Goal: Task Accomplishment & Management: Use online tool/utility

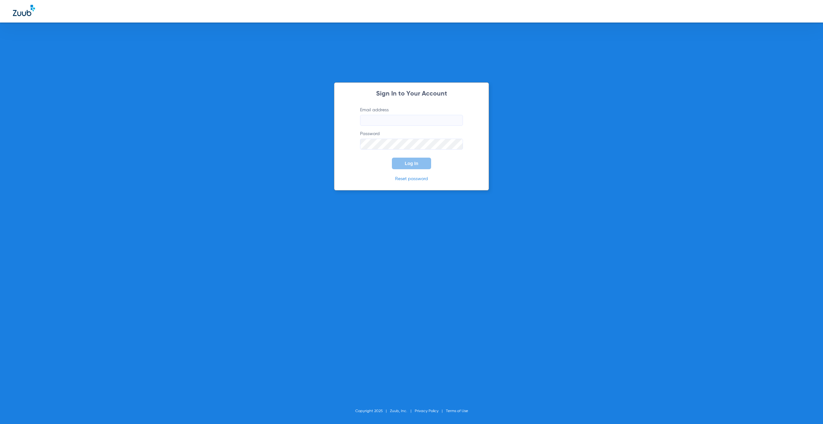
click at [392, 116] on input "Email address" at bounding box center [411, 120] width 103 height 11
type input "[EMAIL_ADDRESS][DOMAIN_NAME]"
click at [418, 164] on button "Log In" at bounding box center [411, 164] width 39 height 12
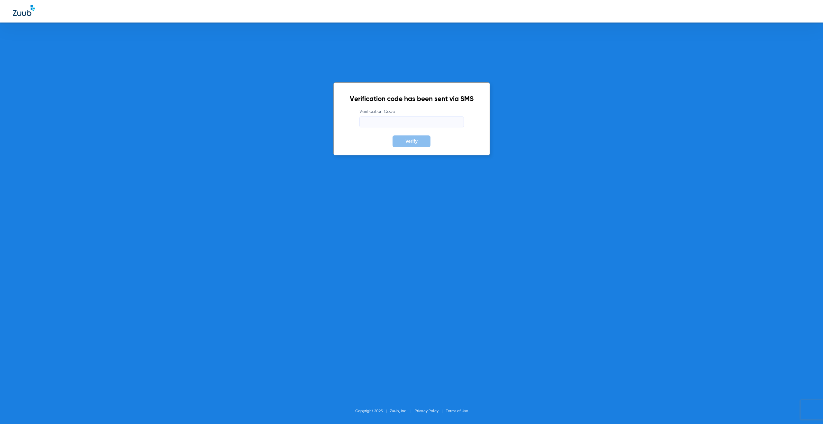
click at [370, 122] on input "Verification Code" at bounding box center [412, 121] width 105 height 11
paste input "552024"
type input "552024"
click at [421, 147] on button "Verify" at bounding box center [412, 141] width 38 height 12
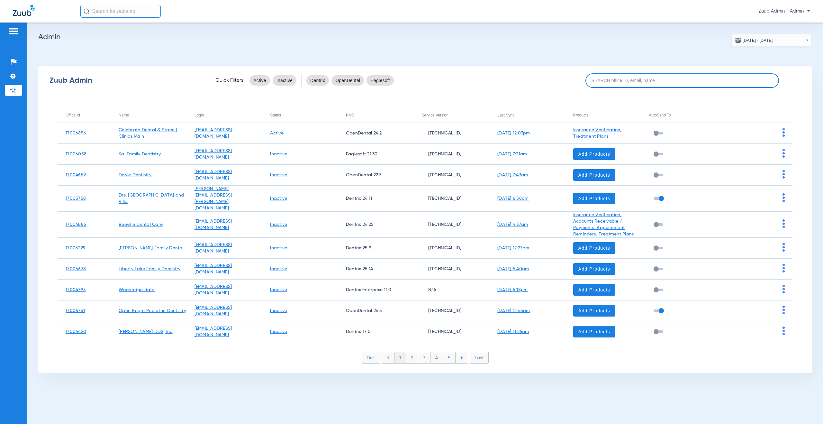
click at [604, 80] on input at bounding box center [683, 80] width 194 height 14
paste input "17007098"
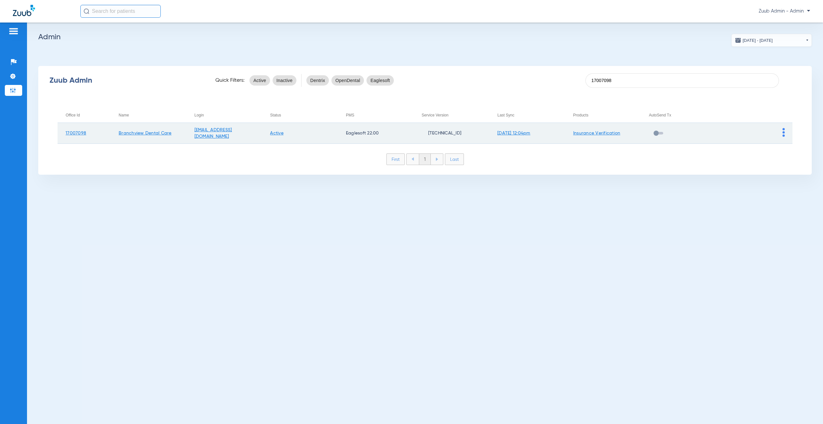
type input "17007098"
click at [786, 133] on td at bounding box center [755, 133] width 76 height 21
click at [784, 133] on img at bounding box center [784, 132] width 2 height 9
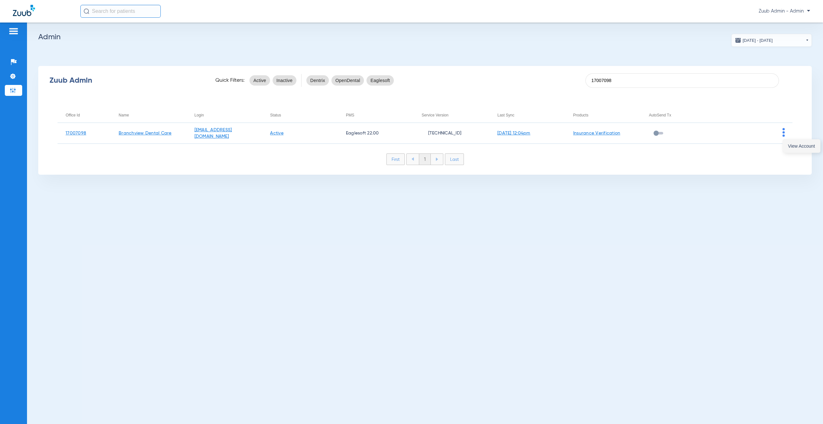
click at [787, 144] on button "View Account" at bounding box center [801, 146] width 37 height 13
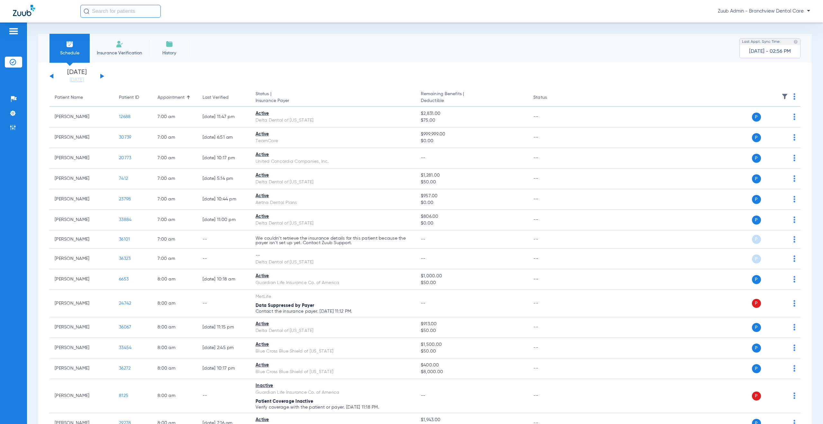
click at [104, 12] on input "text" at bounding box center [120, 11] width 80 height 13
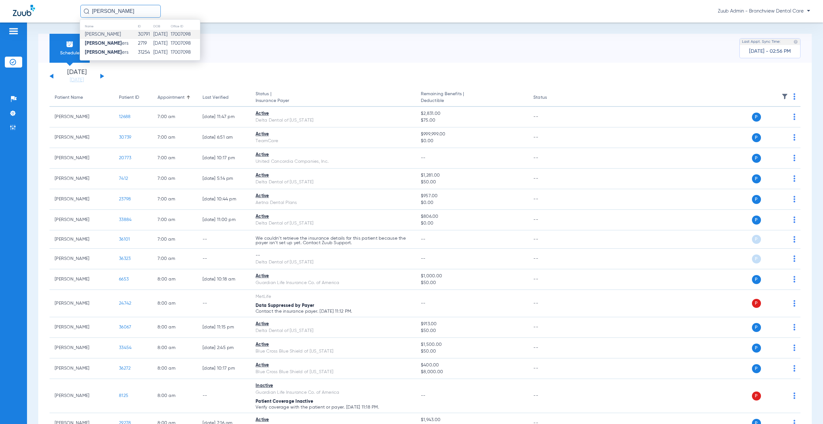
type input "[PERSON_NAME]"
click at [195, 35] on td "17007098" at bounding box center [185, 34] width 30 height 9
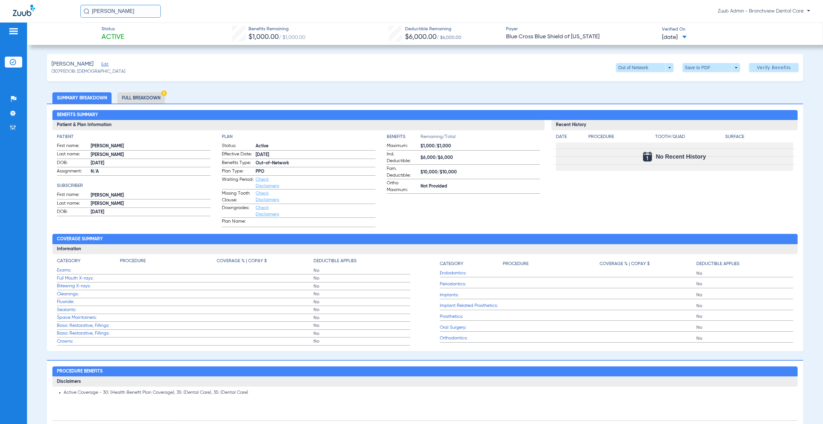
click at [146, 99] on li "Full Breakdown" at bounding box center [141, 97] width 48 height 11
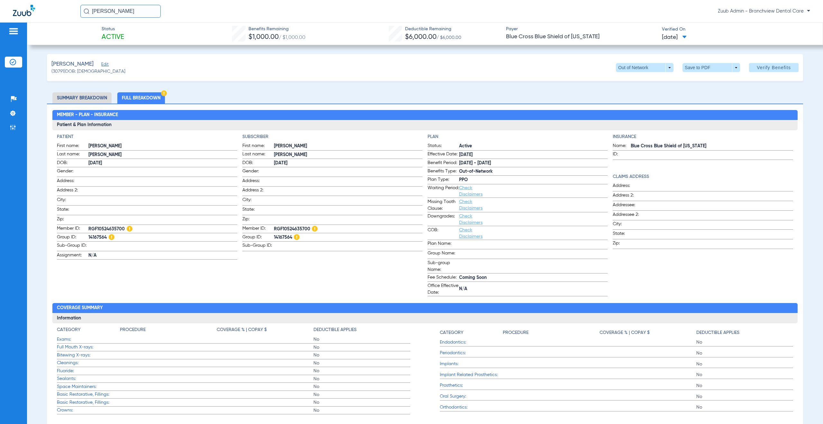
click at [73, 95] on li "Summary Breakdown" at bounding box center [81, 97] width 59 height 11
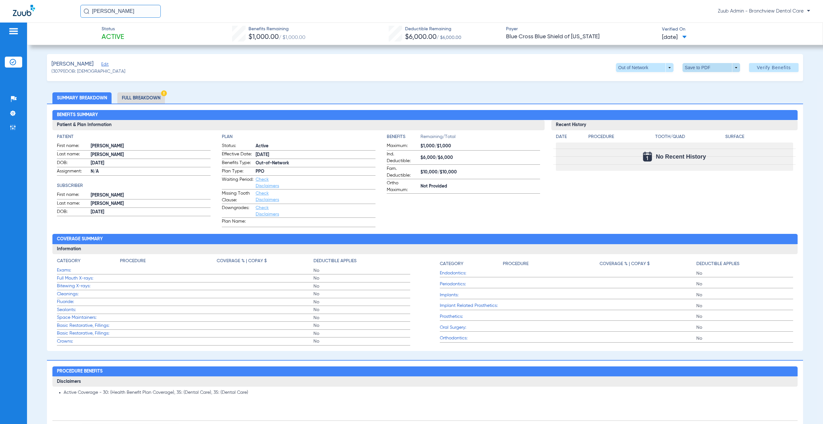
click at [731, 68] on span at bounding box center [712, 67] width 58 height 9
click at [702, 82] on span "Save to PDF" at bounding box center [708, 80] width 25 height 5
drag, startPoint x: 65, startPoint y: 71, endPoint x: 50, endPoint y: 62, distance: 17.8
click at [50, 62] on div "[PERSON_NAME] Edit (30791) DOB: [DEMOGRAPHIC_DATA] Out of Network arrow_drop_do…" at bounding box center [425, 67] width 756 height 27
copy app-member-summary "[PERSON_NAME] Edit (30791)"
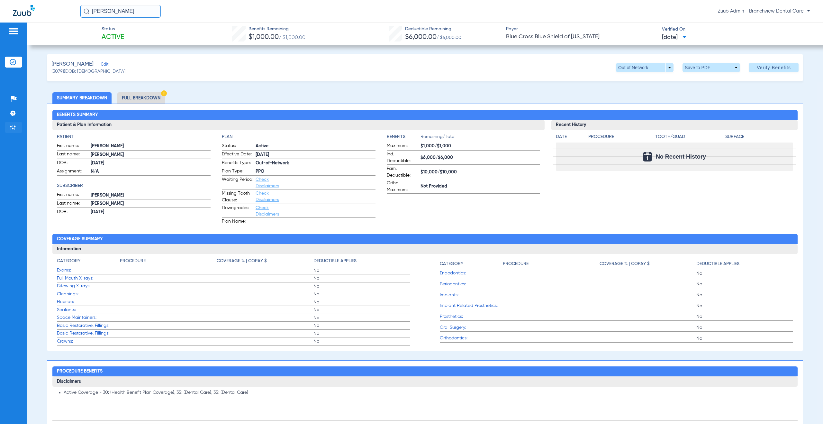
click at [10, 127] on img at bounding box center [13, 127] width 6 height 6
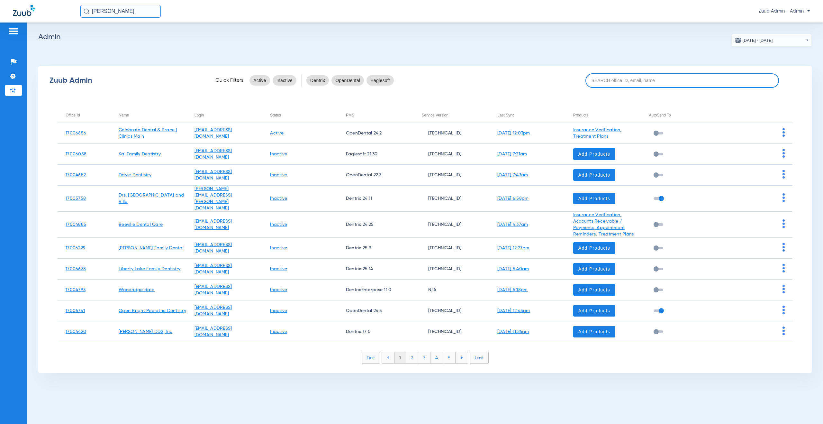
click at [609, 77] on input at bounding box center [683, 80] width 194 height 14
paste input "17007133"
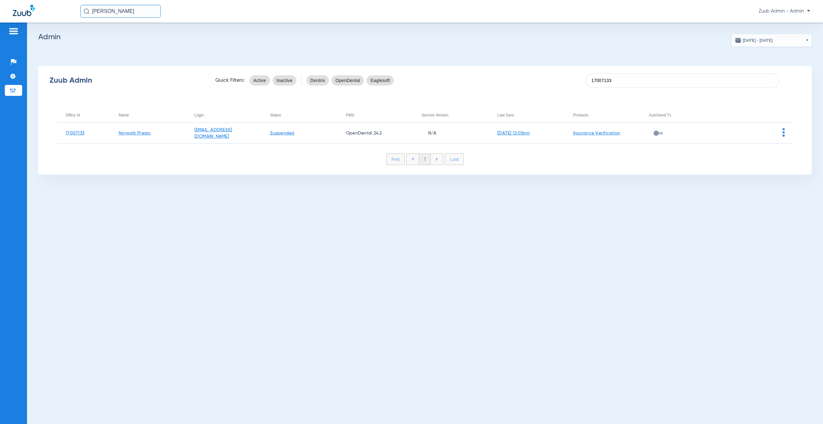
type input "17007133"
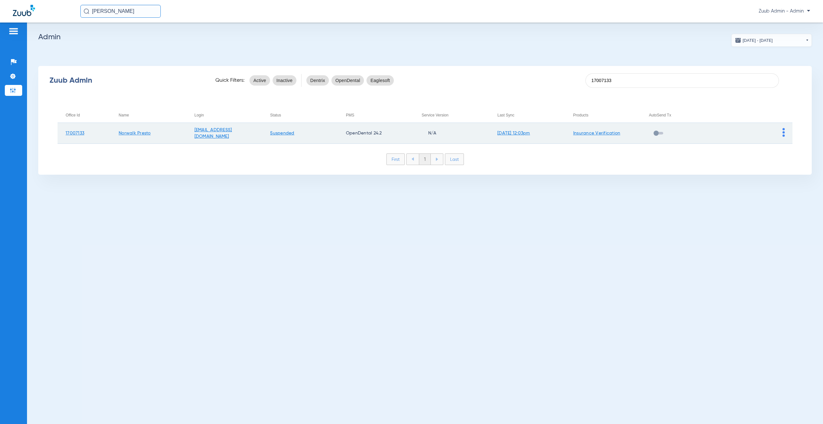
click at [783, 133] on img at bounding box center [784, 132] width 2 height 9
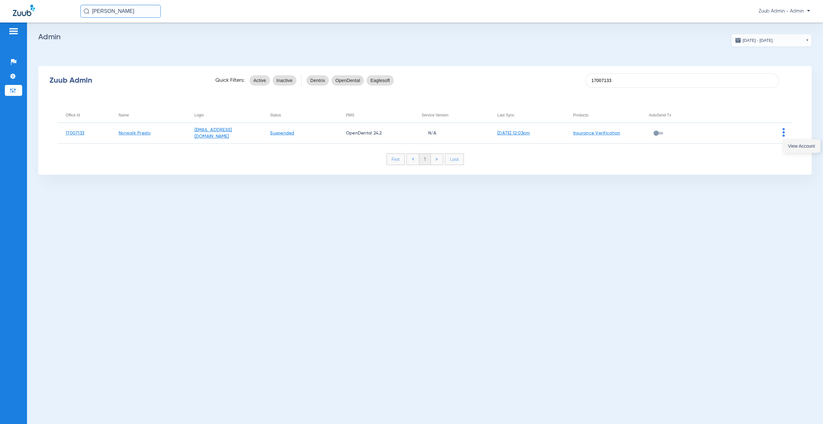
click at [785, 144] on button "View Account" at bounding box center [801, 146] width 37 height 13
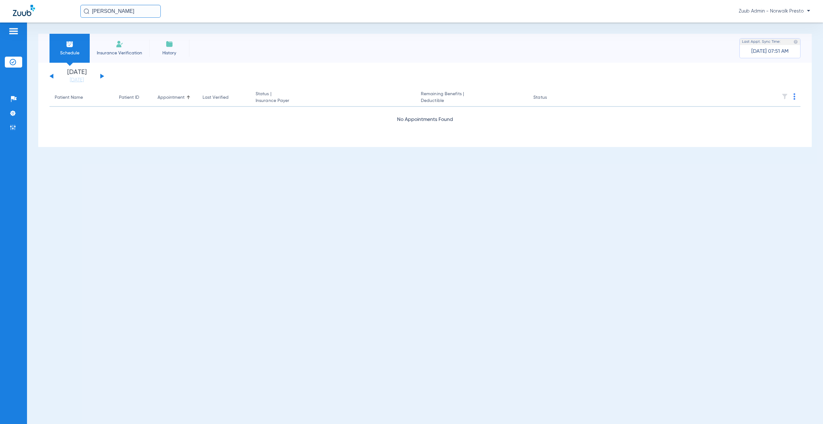
click at [102, 77] on button at bounding box center [102, 76] width 4 height 5
click at [15, 127] on img at bounding box center [13, 127] width 6 height 6
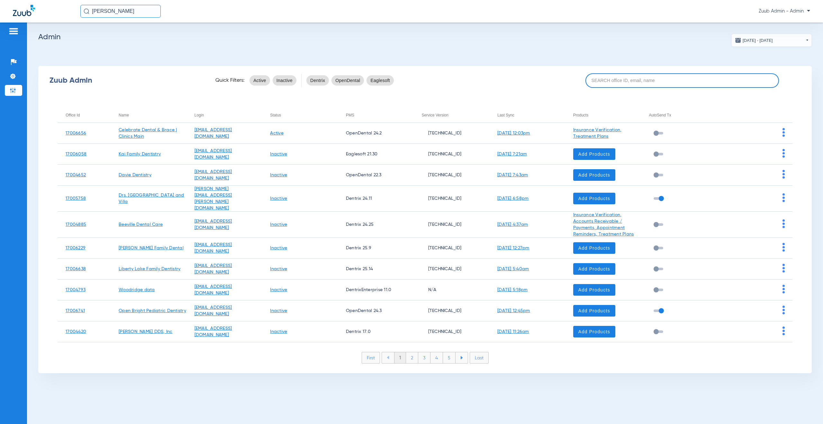
click at [617, 82] on input at bounding box center [683, 80] width 194 height 14
paste input "17007141"
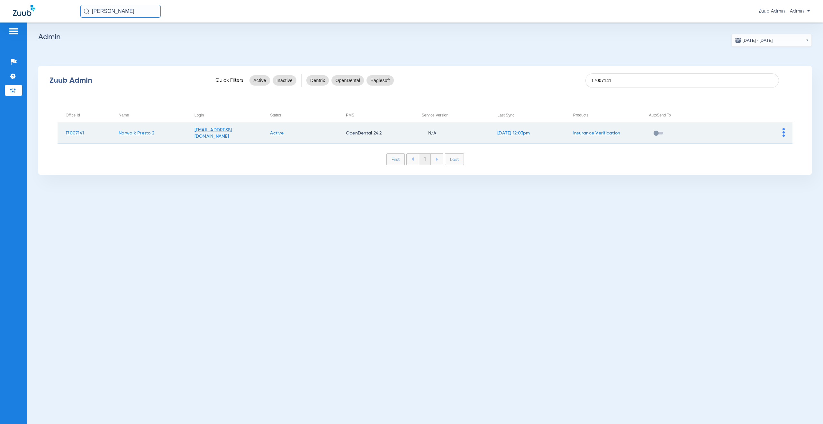
type input "17007141"
click at [784, 131] on img at bounding box center [784, 132] width 2 height 9
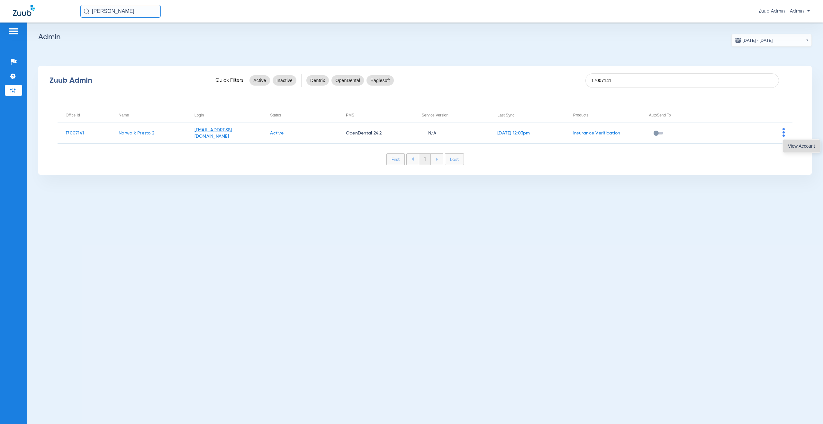
click at [788, 146] on span "View Account" at bounding box center [801, 146] width 27 height 5
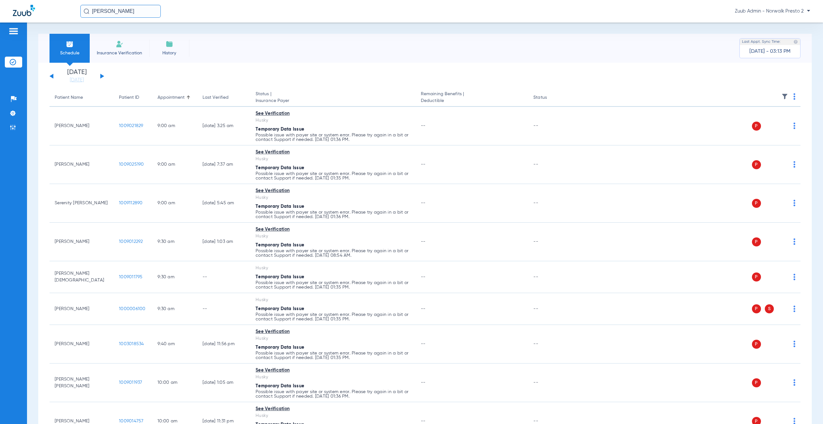
click at [782, 96] on img at bounding box center [785, 96] width 6 height 6
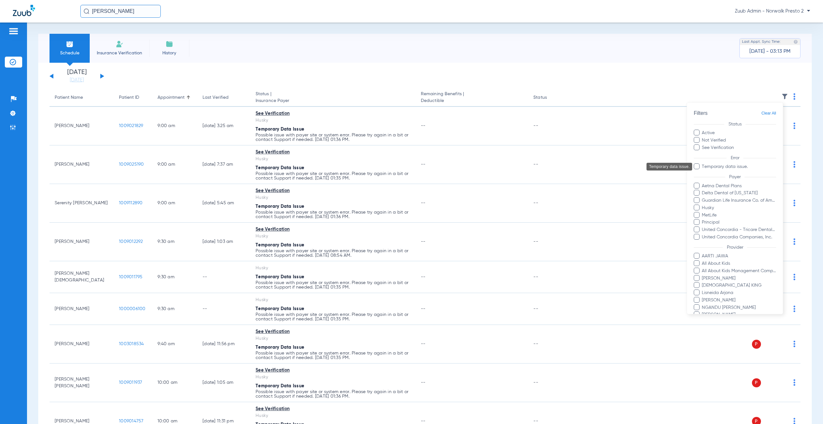
click at [718, 165] on span "Temporary data issue." at bounding box center [739, 166] width 75 height 7
click at [703, 171] on input "Temporary data issue." at bounding box center [703, 171] width 0 height 0
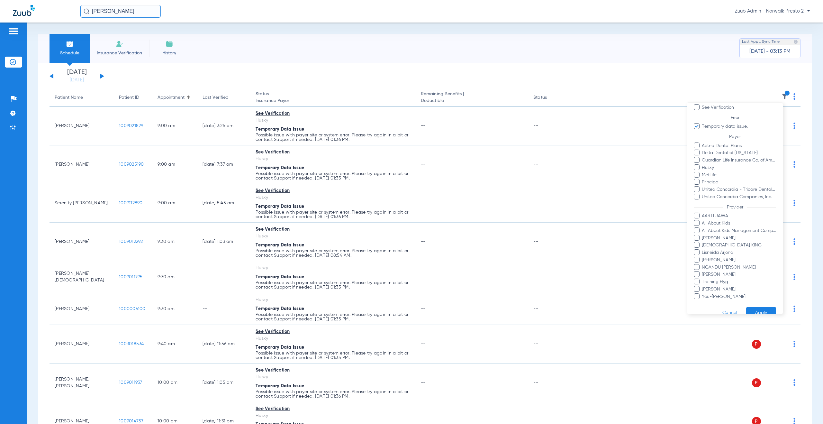
scroll to position [52, 0]
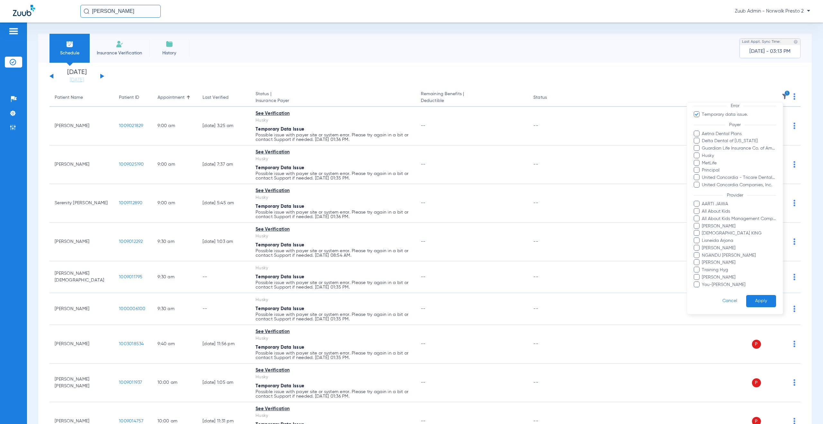
click at [762, 298] on button "Apply" at bounding box center [761, 301] width 30 height 13
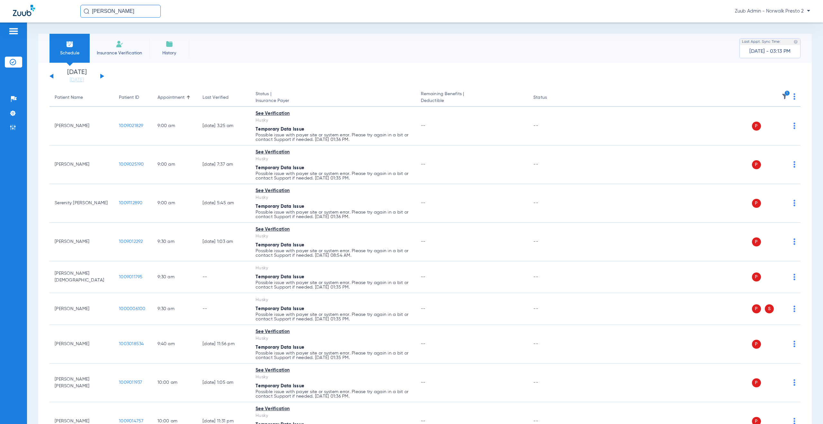
click at [794, 97] on img at bounding box center [795, 96] width 2 height 6
click at [757, 122] on span "Verify All" at bounding box center [765, 122] width 40 height 5
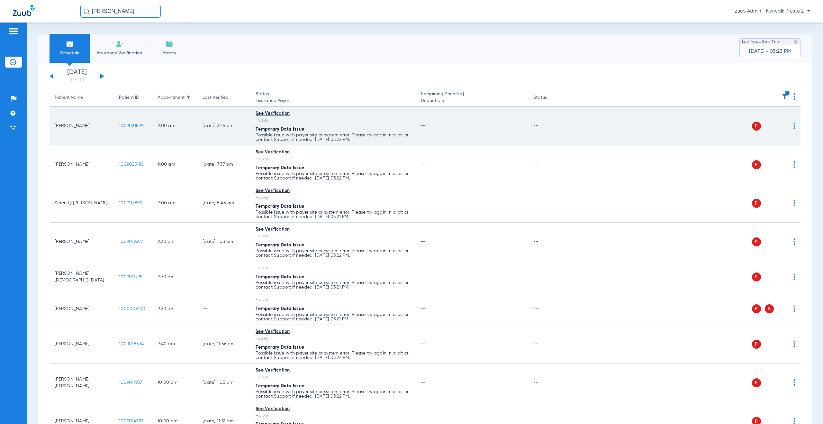
drag, startPoint x: 256, startPoint y: 127, endPoint x: 334, endPoint y: 132, distance: 78.3
click at [334, 132] on div "Temporary Data Issue" at bounding box center [333, 129] width 155 height 7
copy span "Temporary Data Issue"
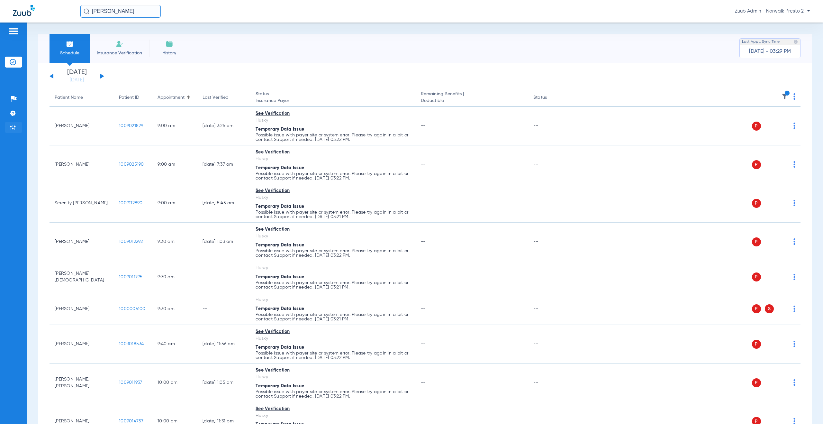
click at [8, 128] on li "Admin" at bounding box center [13, 127] width 17 height 11
